Goal: Information Seeking & Learning: Learn about a topic

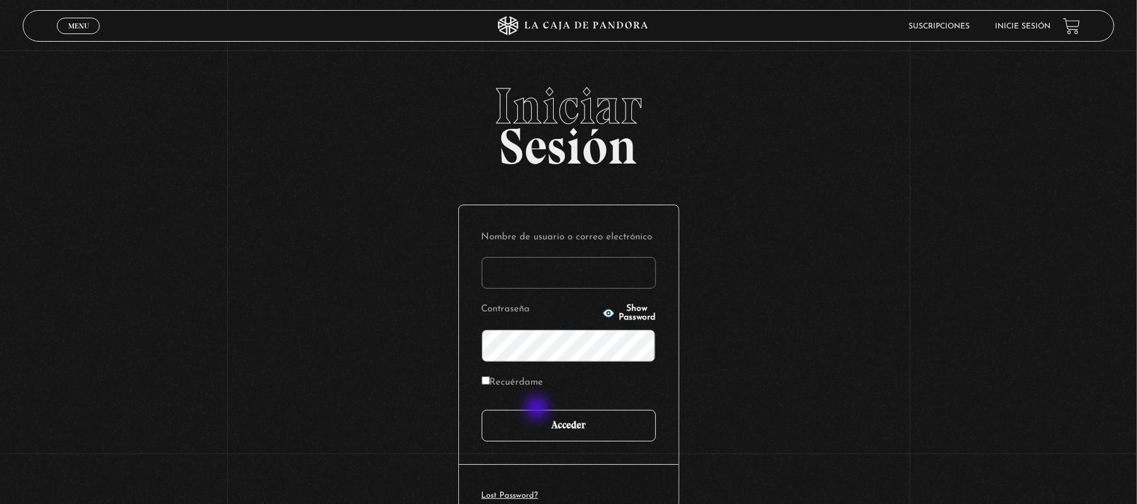
type input "mvargasvc2702@gmail.com"
click at [540, 412] on input "Acceder" at bounding box center [569, 426] width 174 height 32
click at [545, 420] on input "Acceder" at bounding box center [569, 426] width 174 height 32
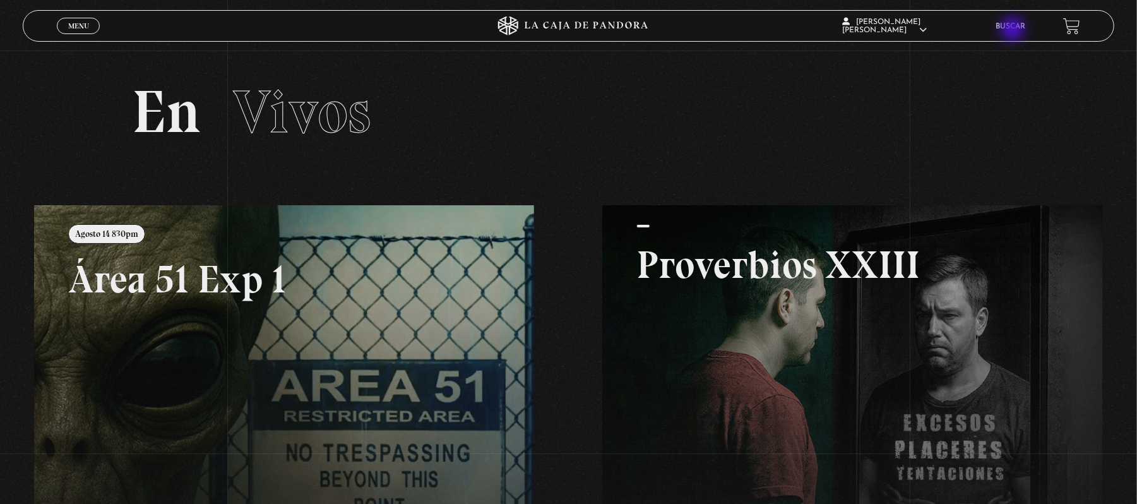
click at [1024, 23] on link "Buscar" at bounding box center [1010, 27] width 30 height 8
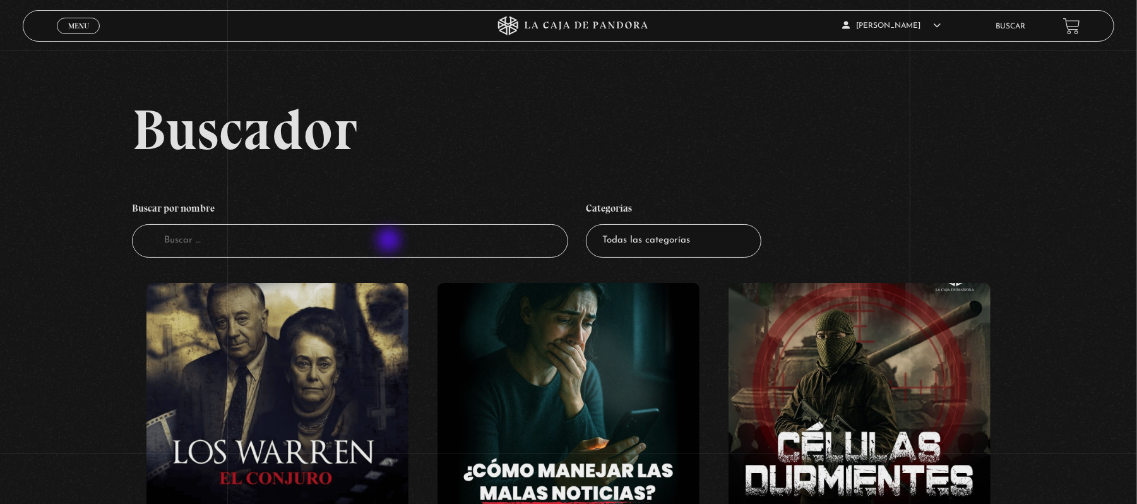
click at [390, 240] on input "Buscador" at bounding box center [350, 240] width 437 height 33
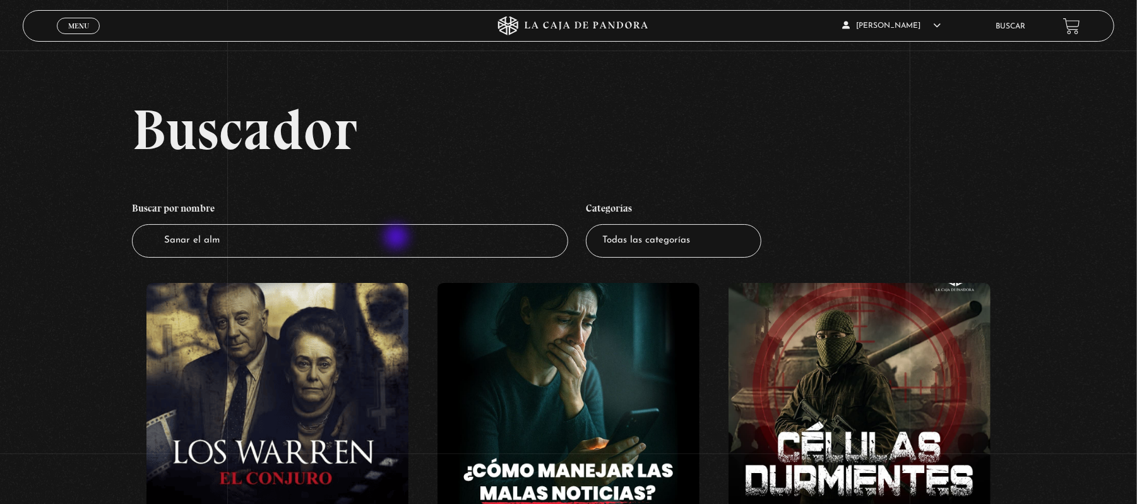
type input "Sanar el alma"
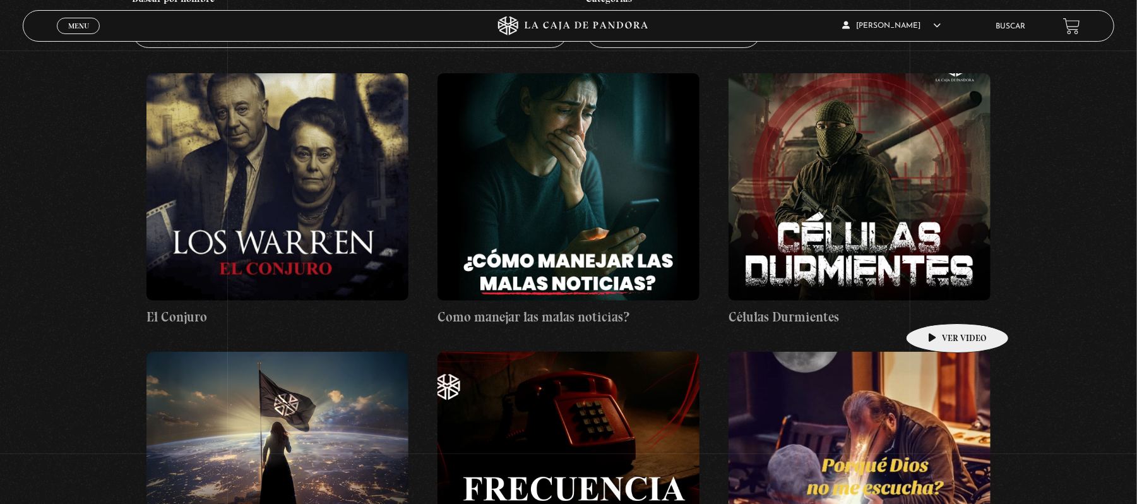
scroll to position [336, 0]
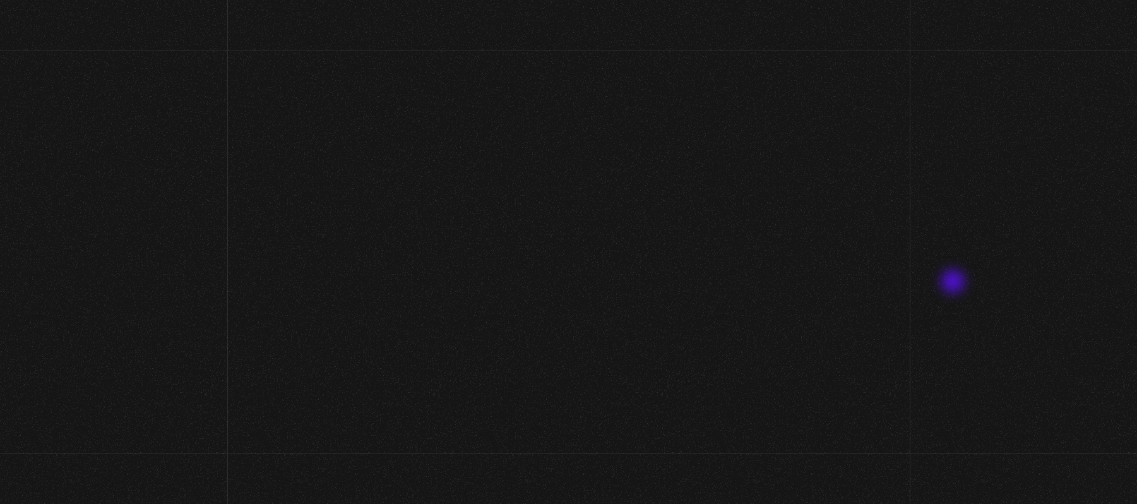
scroll to position [84, 0]
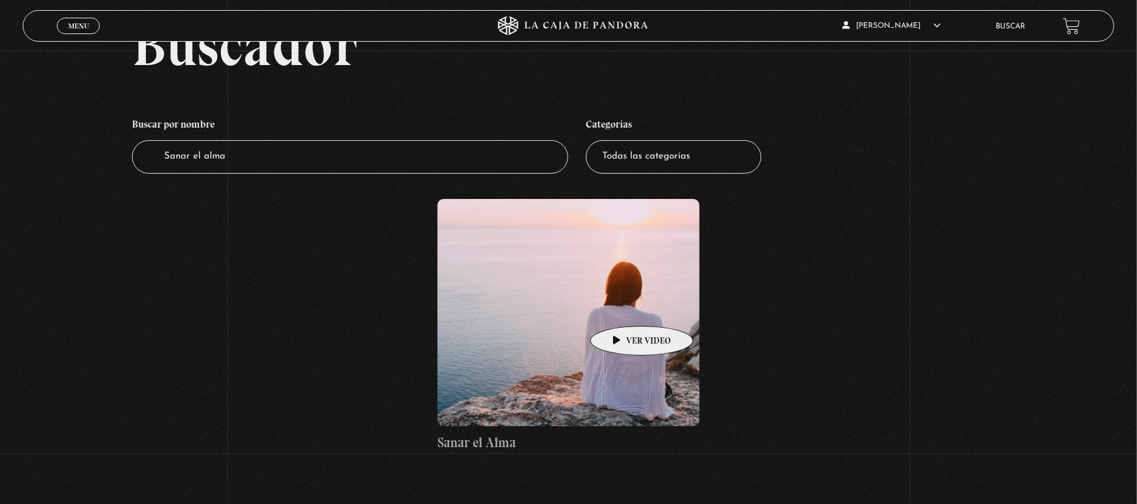
click at [622, 307] on figure at bounding box center [568, 312] width 262 height 227
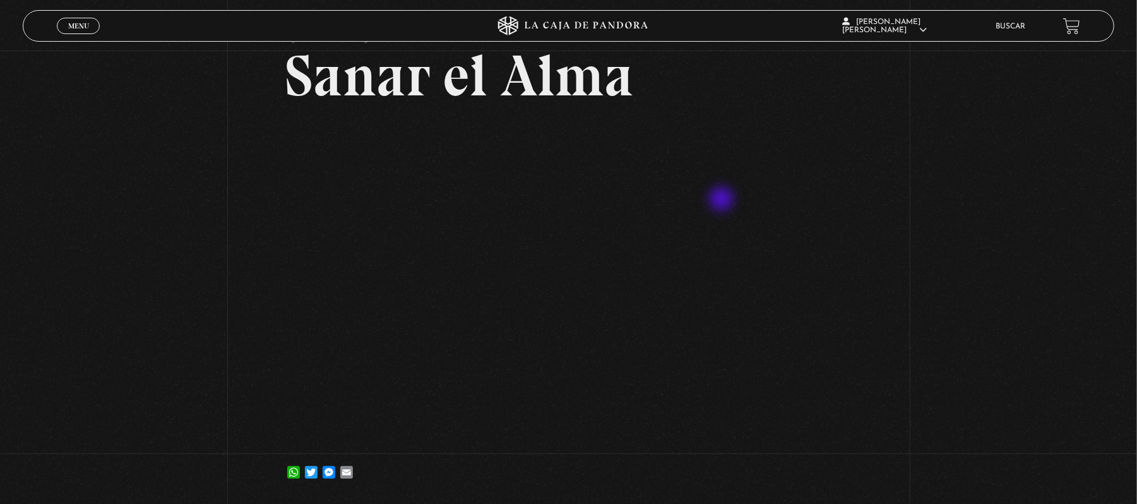
scroll to position [168, 0]
